Goal: Find specific page/section: Find specific page/section

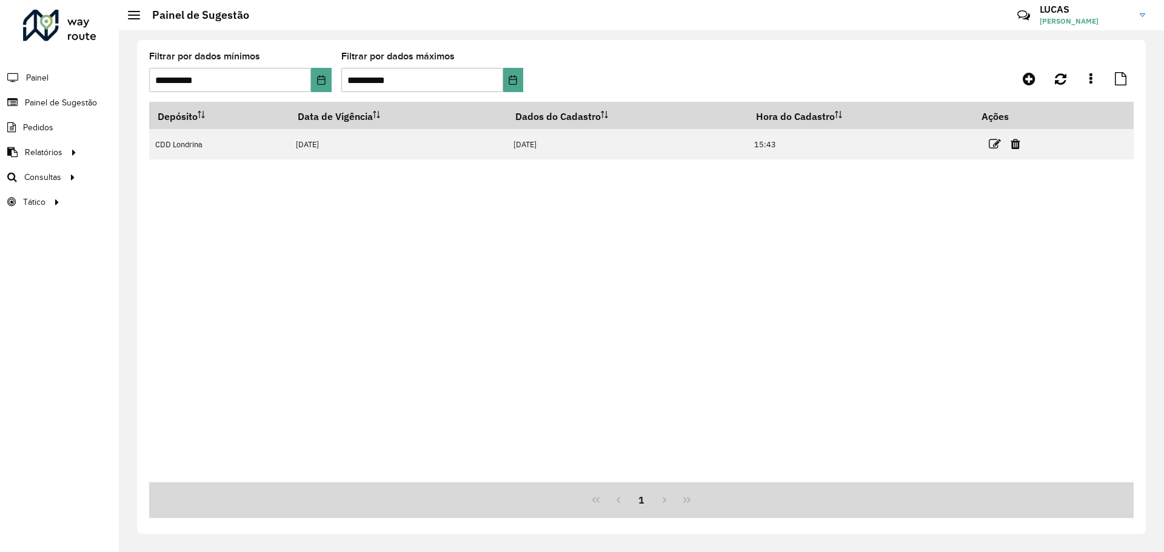
click at [1071, 21] on font "[PERSON_NAME]" at bounding box center [1069, 20] width 59 height 9
click at [1069, 98] on font "Encerrar sessão" at bounding box center [1084, 97] width 61 height 11
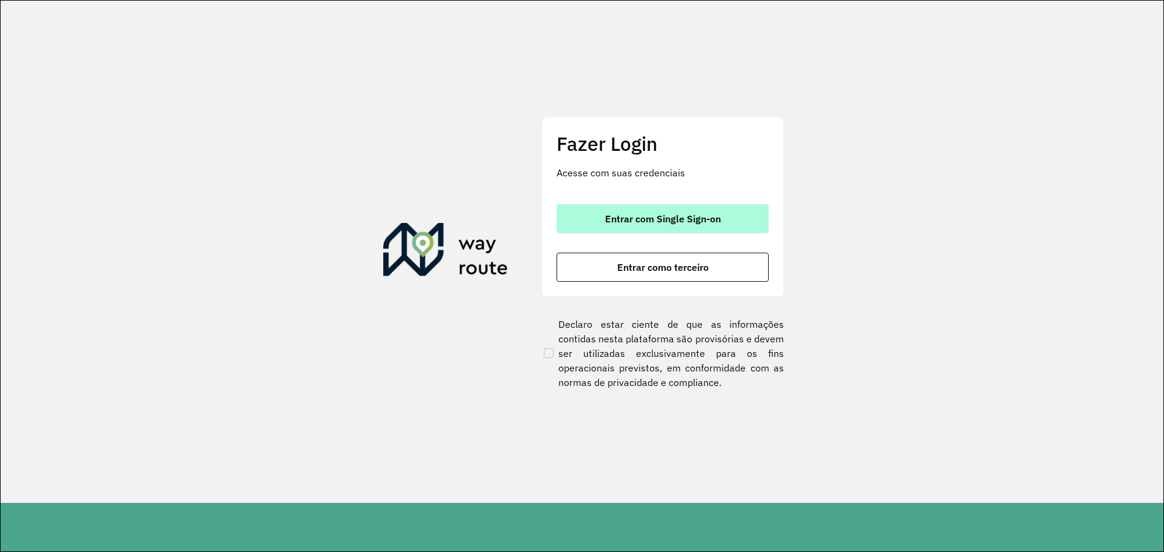
click at [644, 207] on button "Entrar com Single Sign-on" at bounding box center [663, 218] width 212 height 29
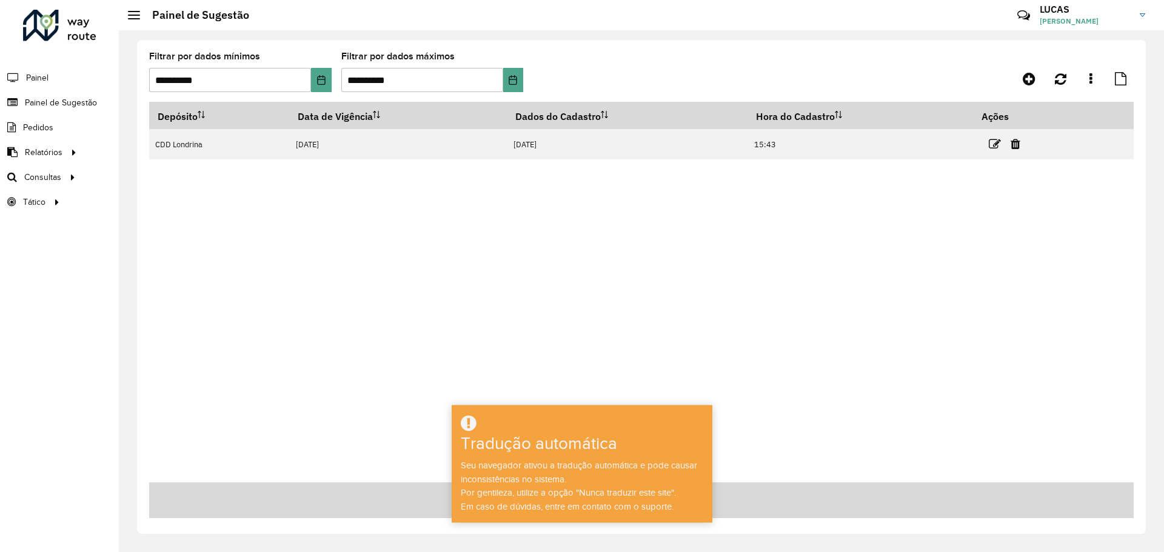
click at [327, 312] on div "Depósito Data de Vigência Dados do Cadastro Hora do Cadastro Ações CDD Londrina…" at bounding box center [641, 292] width 985 height 381
